Goal: Information Seeking & Learning: Learn about a topic

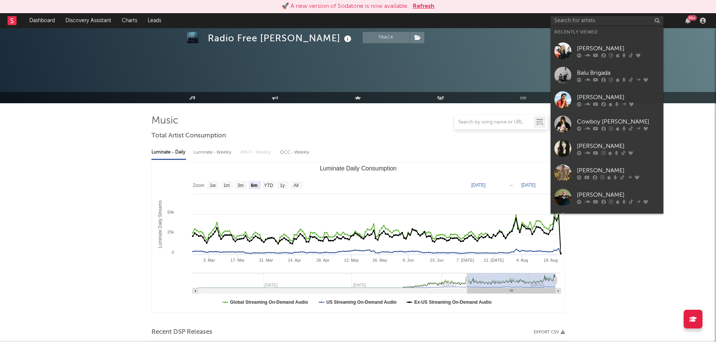
select select "6m"
click at [570, 17] on input "text" at bounding box center [606, 20] width 113 height 9
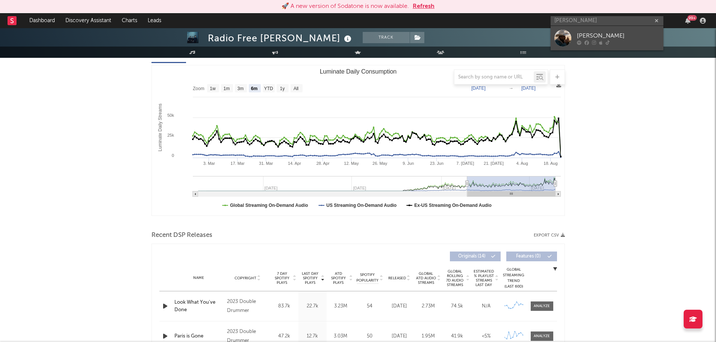
type input "[PERSON_NAME]"
drag, startPoint x: 563, startPoint y: 35, endPoint x: 559, endPoint y: 35, distance: 4.1
click at [563, 35] on div at bounding box center [562, 38] width 17 height 17
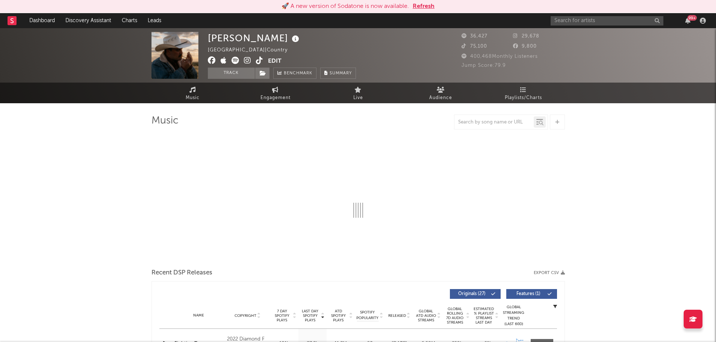
select select "6m"
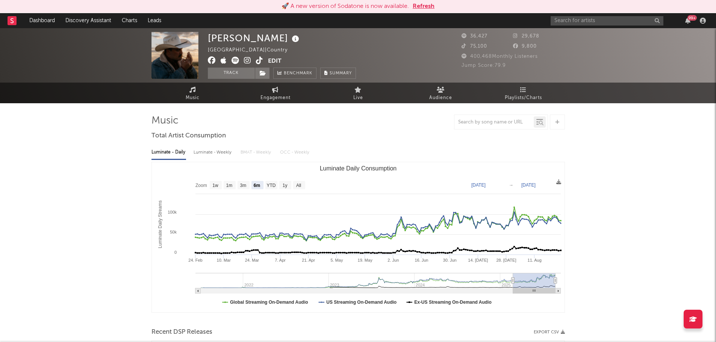
drag, startPoint x: 576, startPoint y: 15, endPoint x: 576, endPoint y: 21, distance: 6.0
click at [576, 17] on div "99 +" at bounding box center [629, 20] width 158 height 15
click at [577, 21] on input "text" at bounding box center [606, 20] width 113 height 9
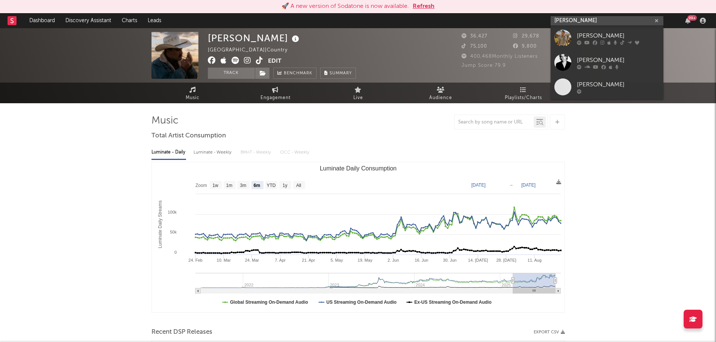
type input "[PERSON_NAME]"
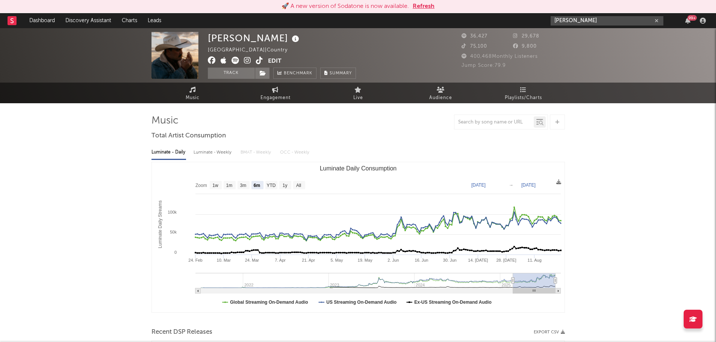
click at [609, 18] on input "[PERSON_NAME]" at bounding box center [606, 20] width 113 height 9
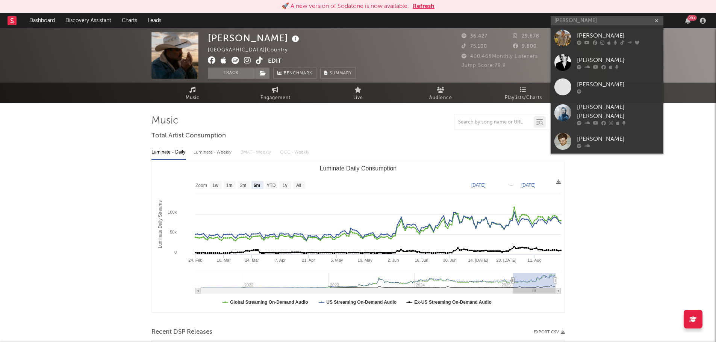
click at [573, 34] on link "[PERSON_NAME]" at bounding box center [606, 38] width 113 height 24
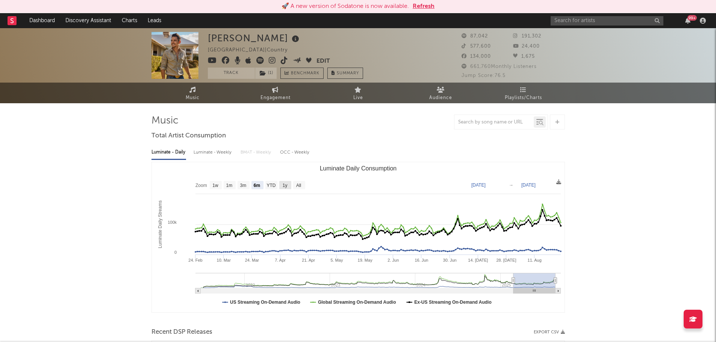
click at [286, 186] on text "1y" at bounding box center [284, 185] width 5 height 5
select select "1y"
type input "[DATE]"
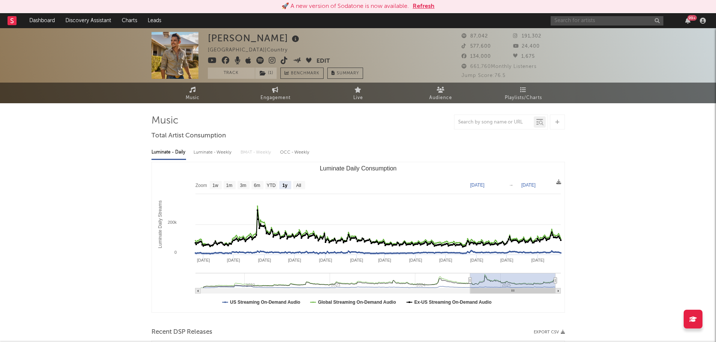
click at [599, 18] on input "text" at bounding box center [606, 20] width 113 height 9
